Goal: Transaction & Acquisition: Purchase product/service

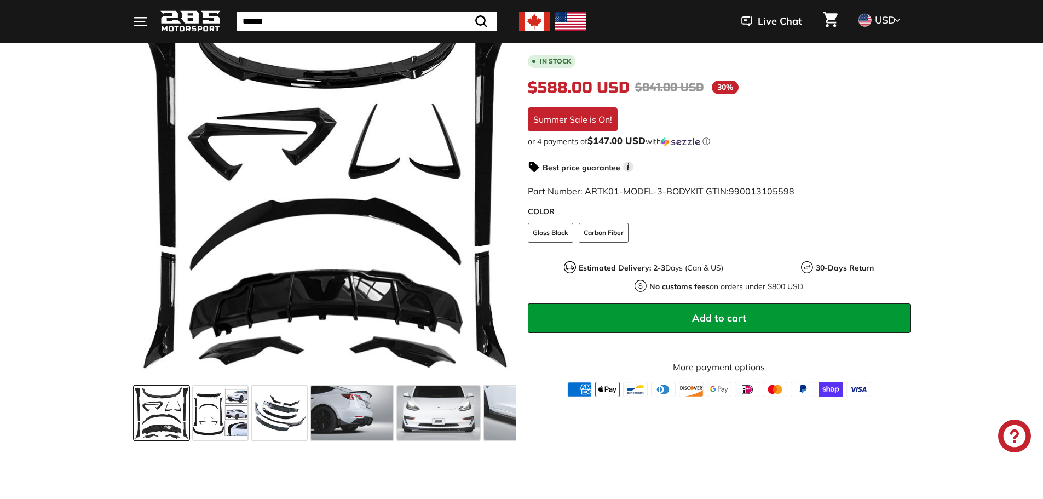
scroll to position [164, 0]
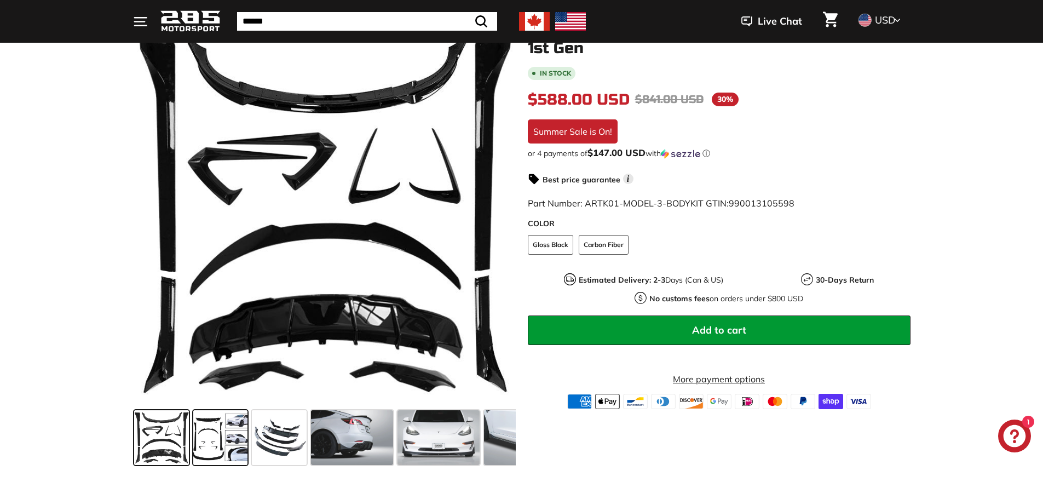
click at [209, 437] on span at bounding box center [220, 437] width 55 height 55
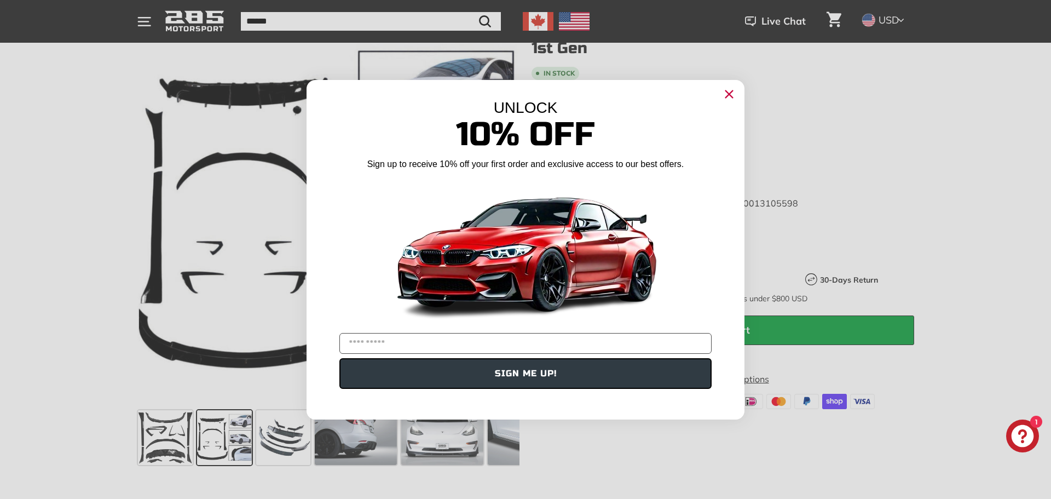
click at [732, 86] on circle "Close dialog" at bounding box center [729, 93] width 16 height 16
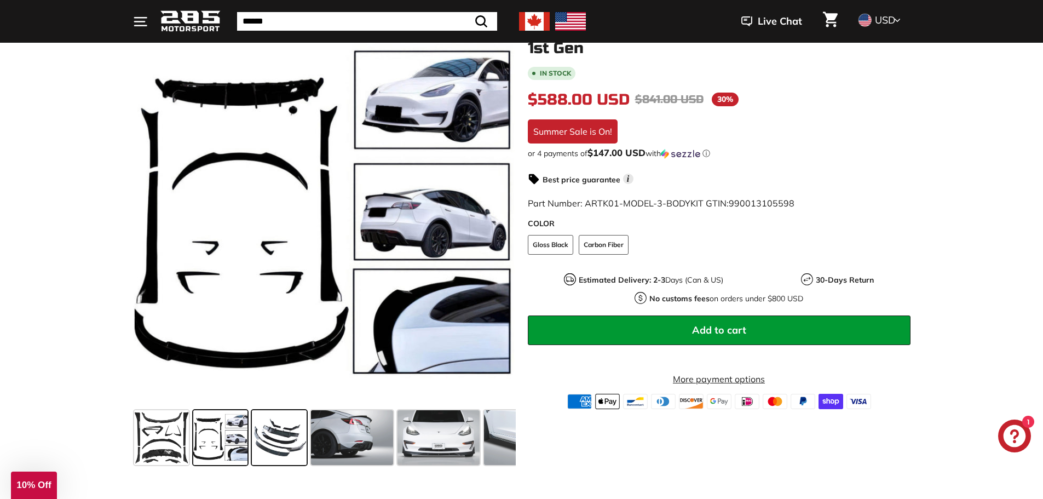
click at [282, 446] on span at bounding box center [279, 437] width 55 height 55
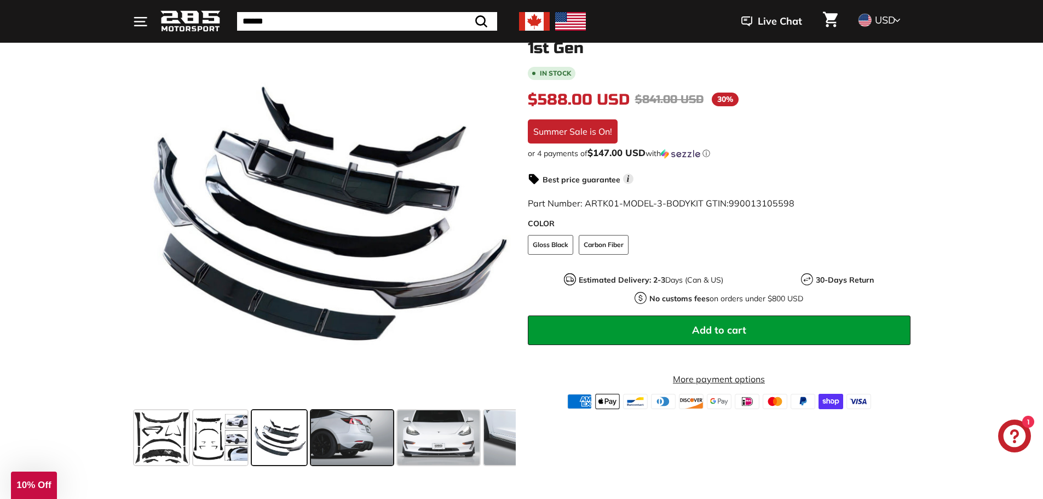
click at [353, 440] on span at bounding box center [352, 437] width 82 height 55
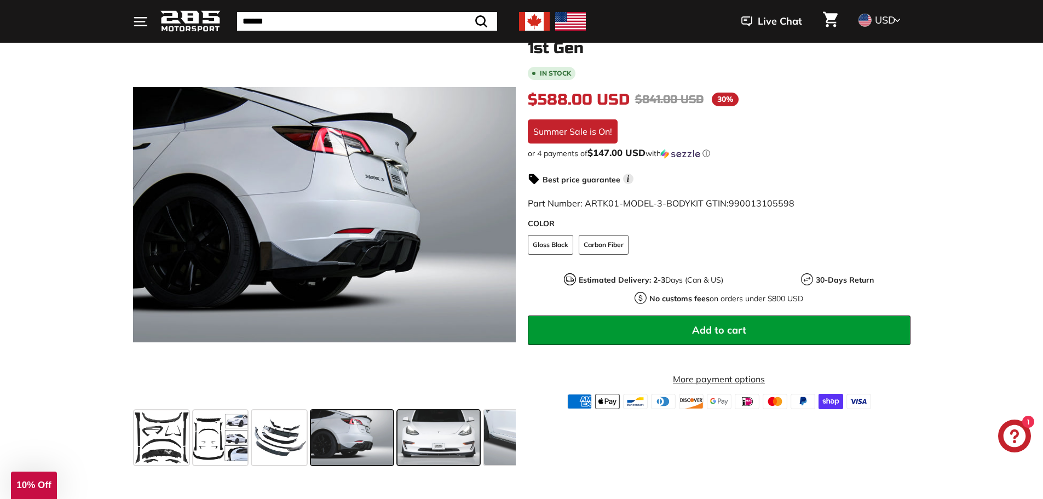
click at [429, 436] on span at bounding box center [438, 437] width 82 height 55
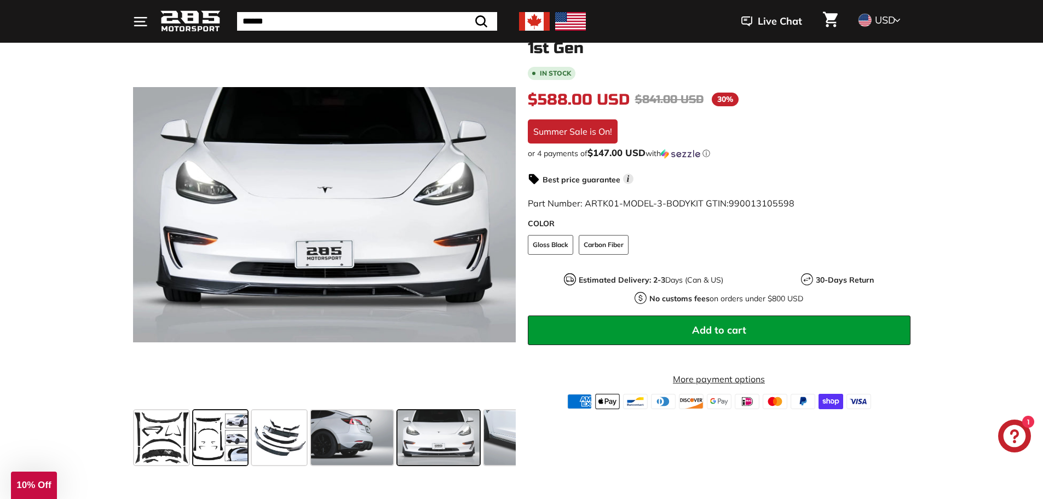
click at [221, 436] on span at bounding box center [220, 437] width 55 height 55
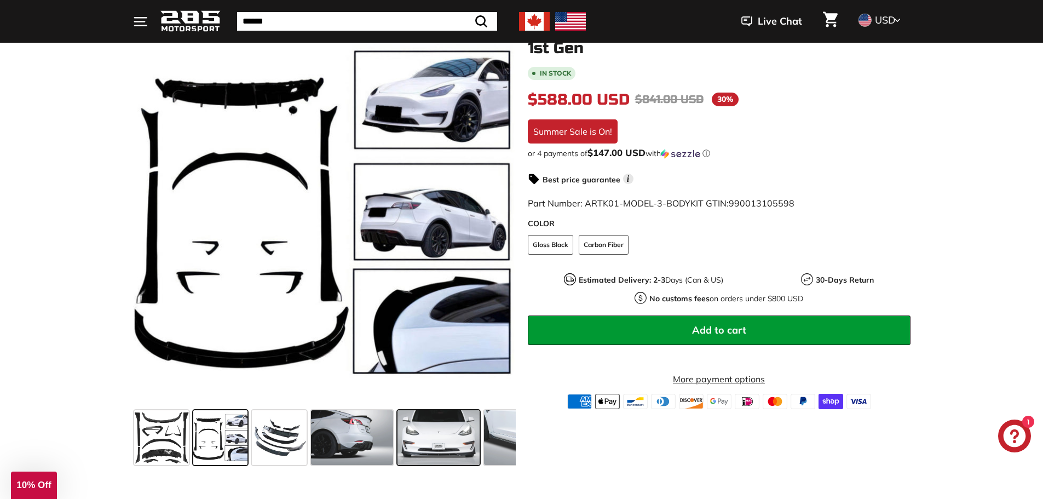
click at [441, 435] on span at bounding box center [438, 437] width 82 height 55
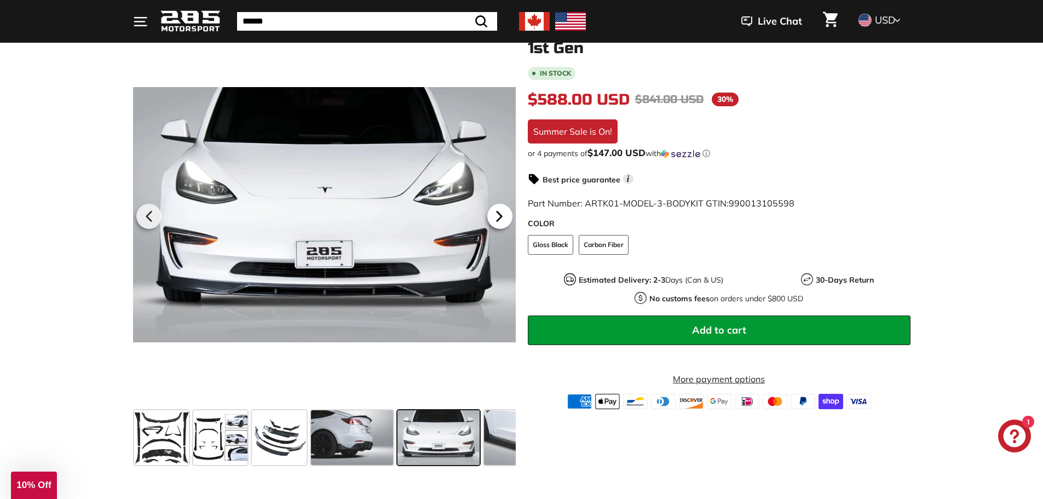
click at [505, 216] on icon at bounding box center [499, 216] width 25 height 25
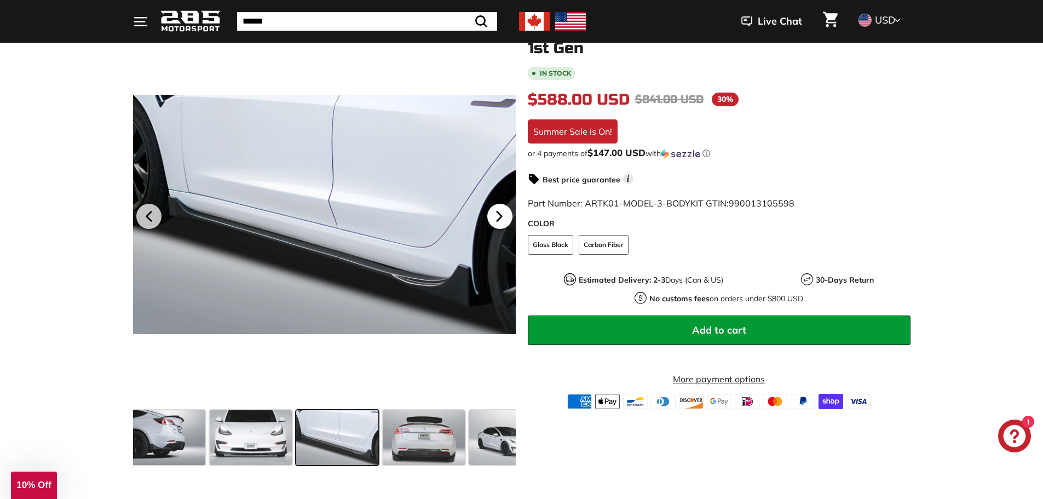
scroll to position [0, 201]
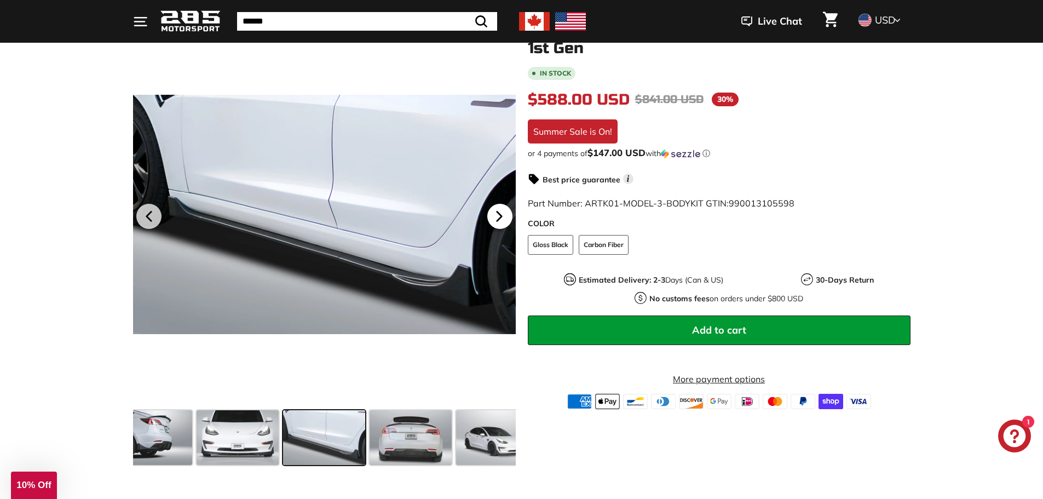
click at [505, 216] on icon at bounding box center [499, 216] width 25 height 25
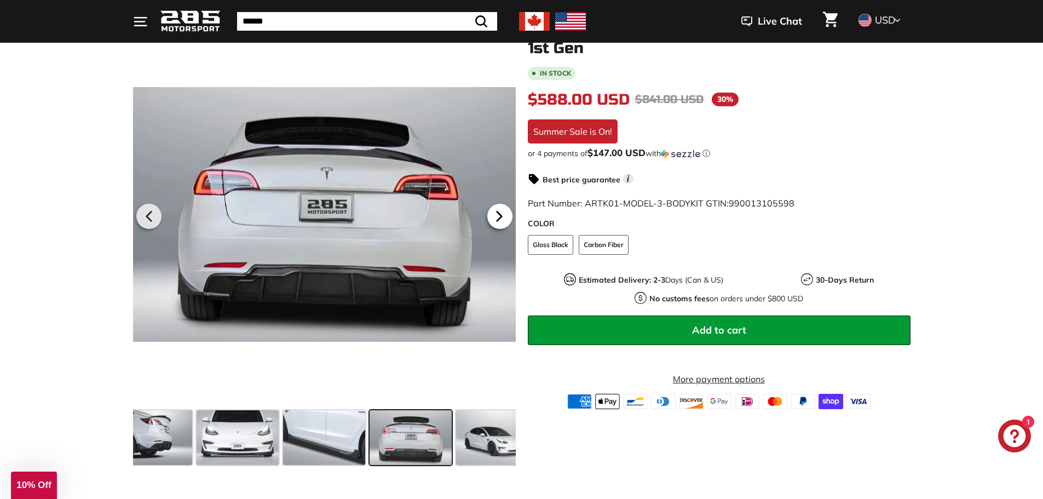
click at [506, 215] on icon at bounding box center [499, 216] width 25 height 25
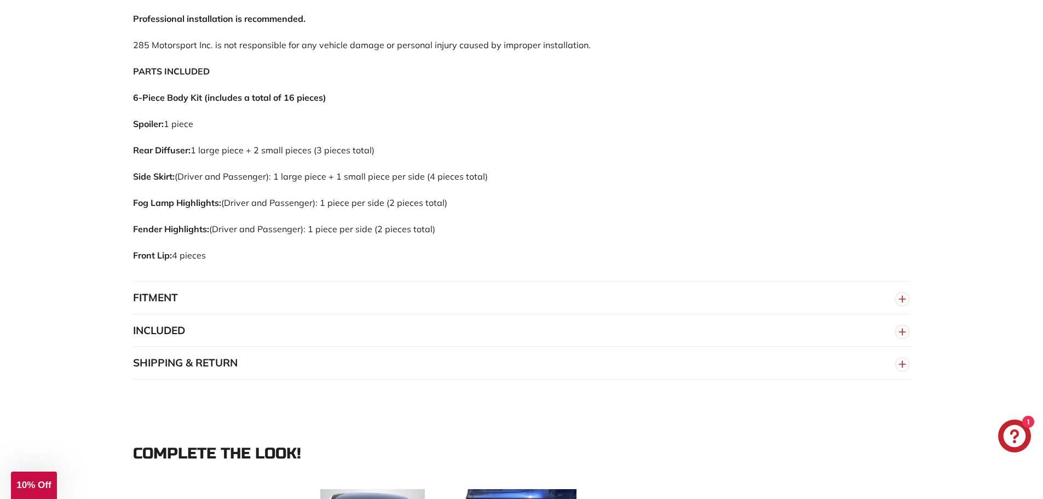
scroll to position [931, 0]
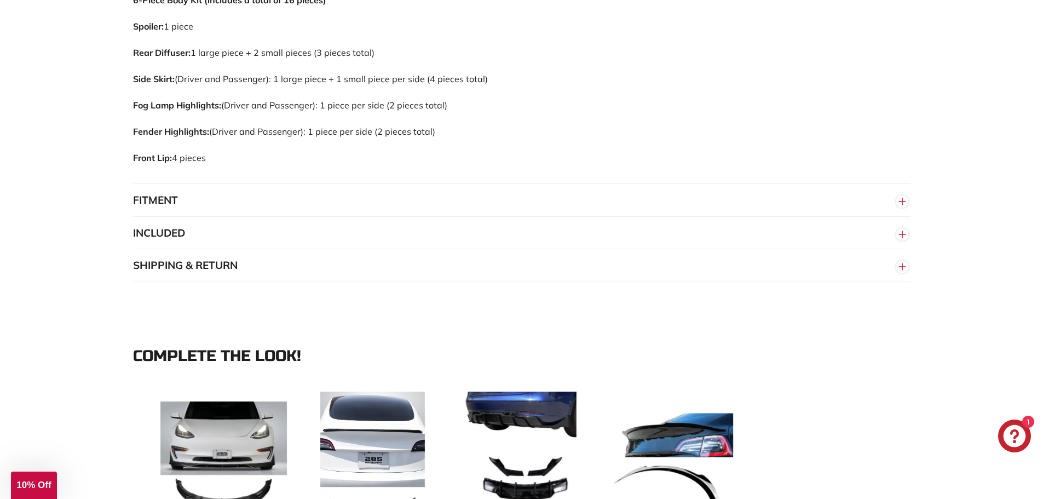
click at [662, 187] on button "FITMENT" at bounding box center [521, 200] width 777 height 33
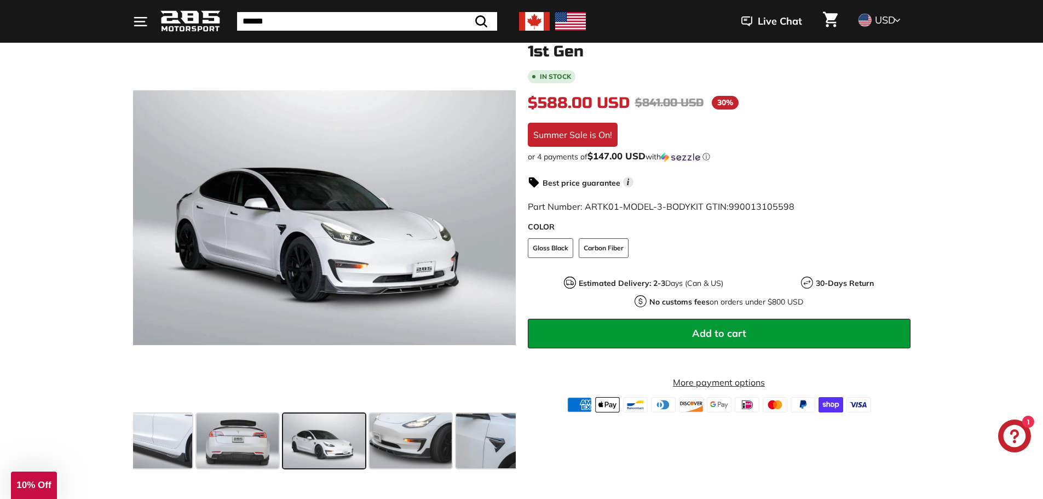
scroll to position [109, 0]
